Goal: Transaction & Acquisition: Register for event/course

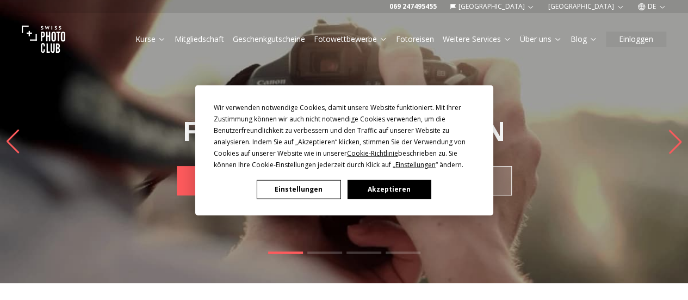
click at [385, 183] on button "Akzeptieren" at bounding box center [389, 188] width 84 height 19
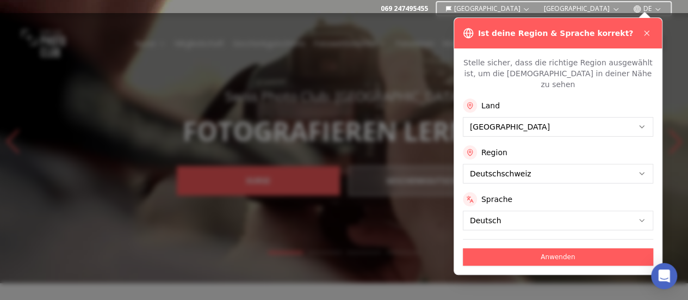
click at [503, 248] on button "Anwenden" at bounding box center [558, 256] width 190 height 17
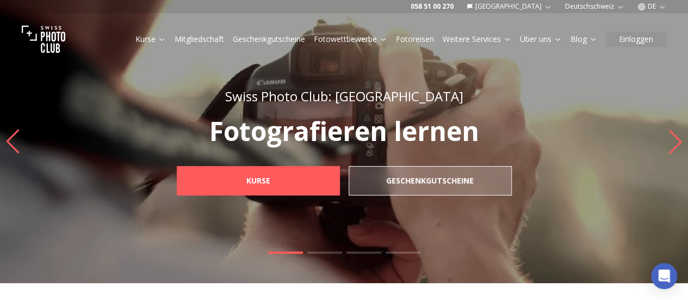
click at [503, 248] on img at bounding box center [344, 141] width 688 height 283
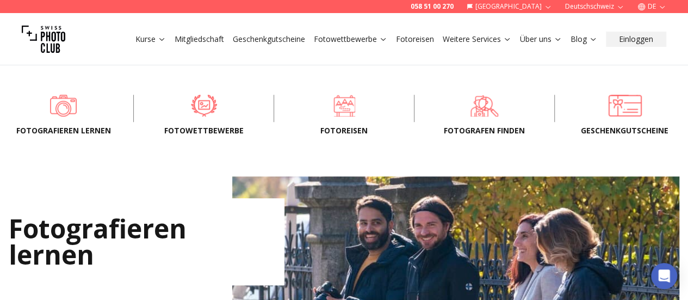
scroll to position [309, 0]
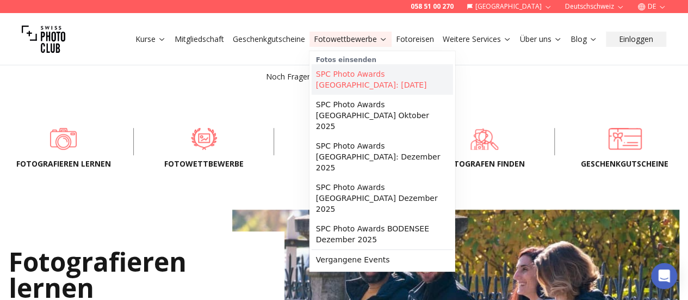
click at [342, 76] on link "SPC Photo Awards [GEOGRAPHIC_DATA]: [DATE]" at bounding box center [381, 79] width 141 height 30
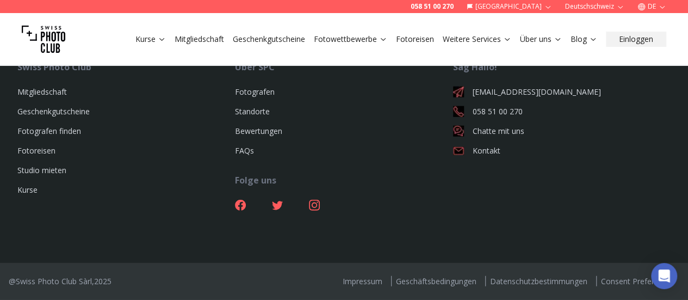
scroll to position [3395, 0]
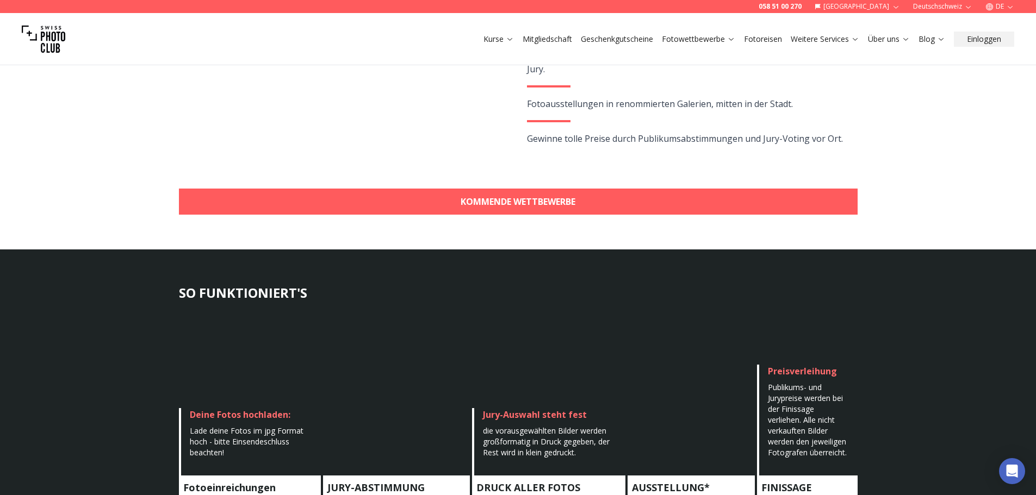
scroll to position [244, 0]
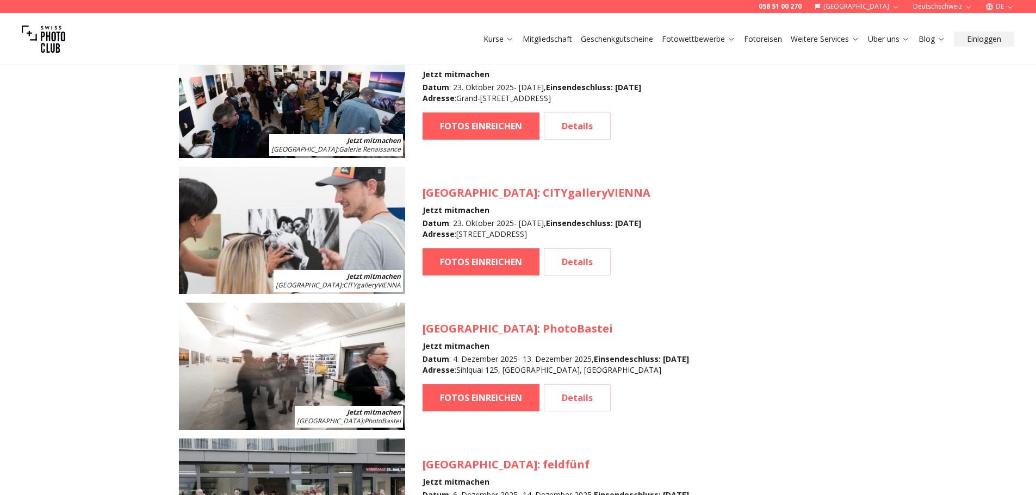
scroll to position [1069, 0]
